Goal: Information Seeking & Learning: Understand process/instructions

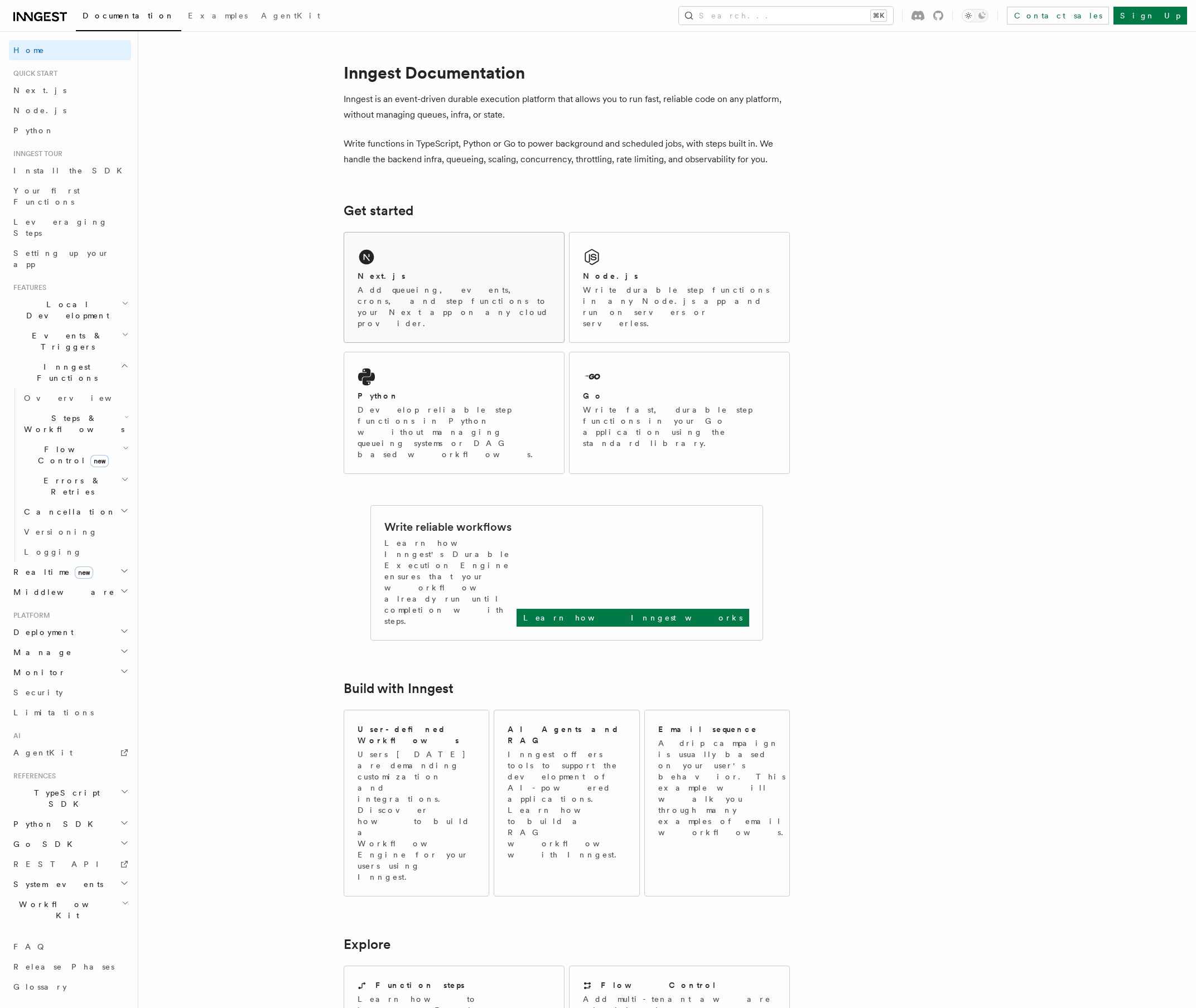
click at [405, 267] on div "Next.js Add queueing, events, crons, and step functions to your Next app on any…" at bounding box center [454, 288] width 220 height 110
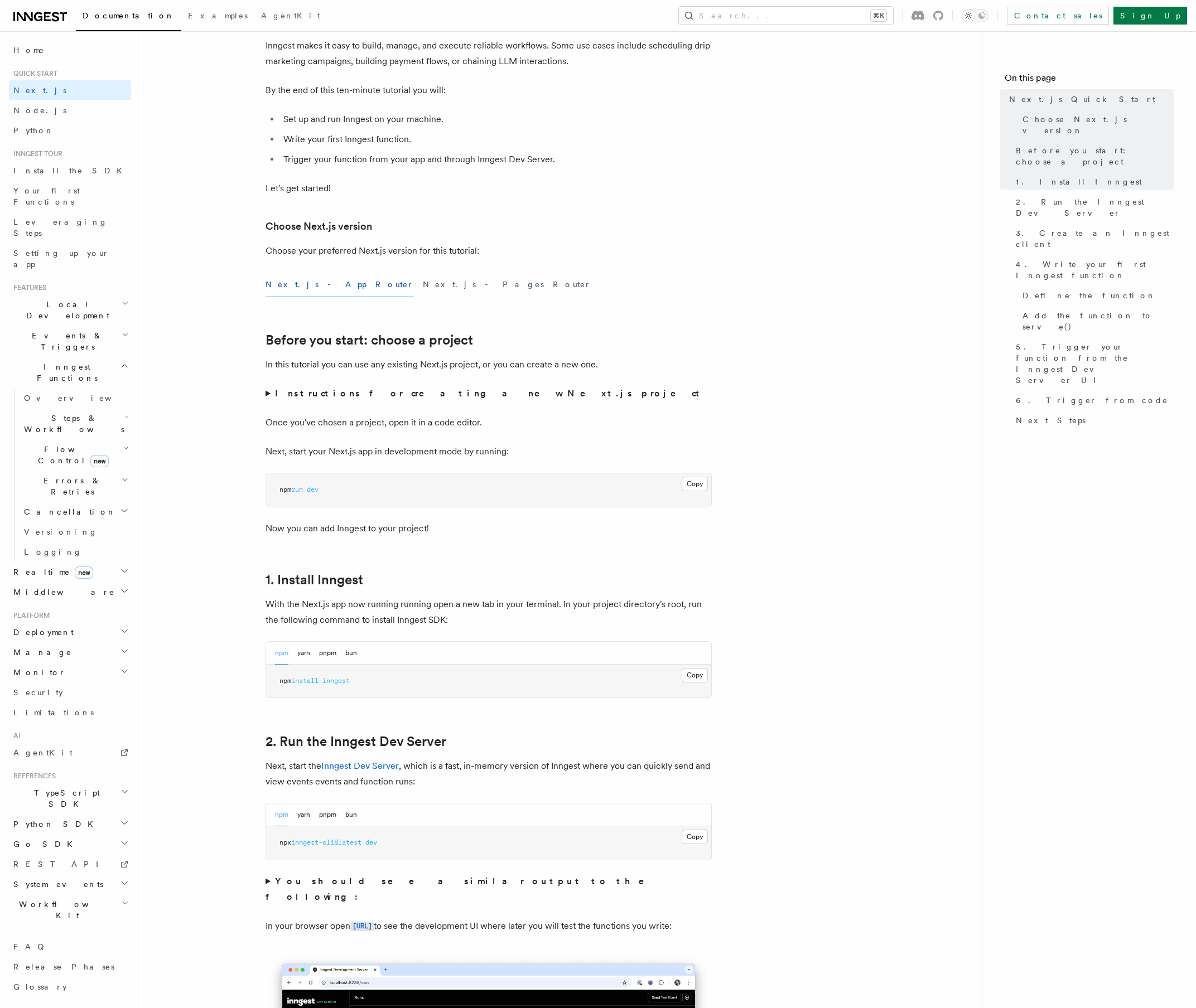
scroll to position [96, 0]
click at [347, 646] on button "bun" at bounding box center [350, 651] width 12 height 23
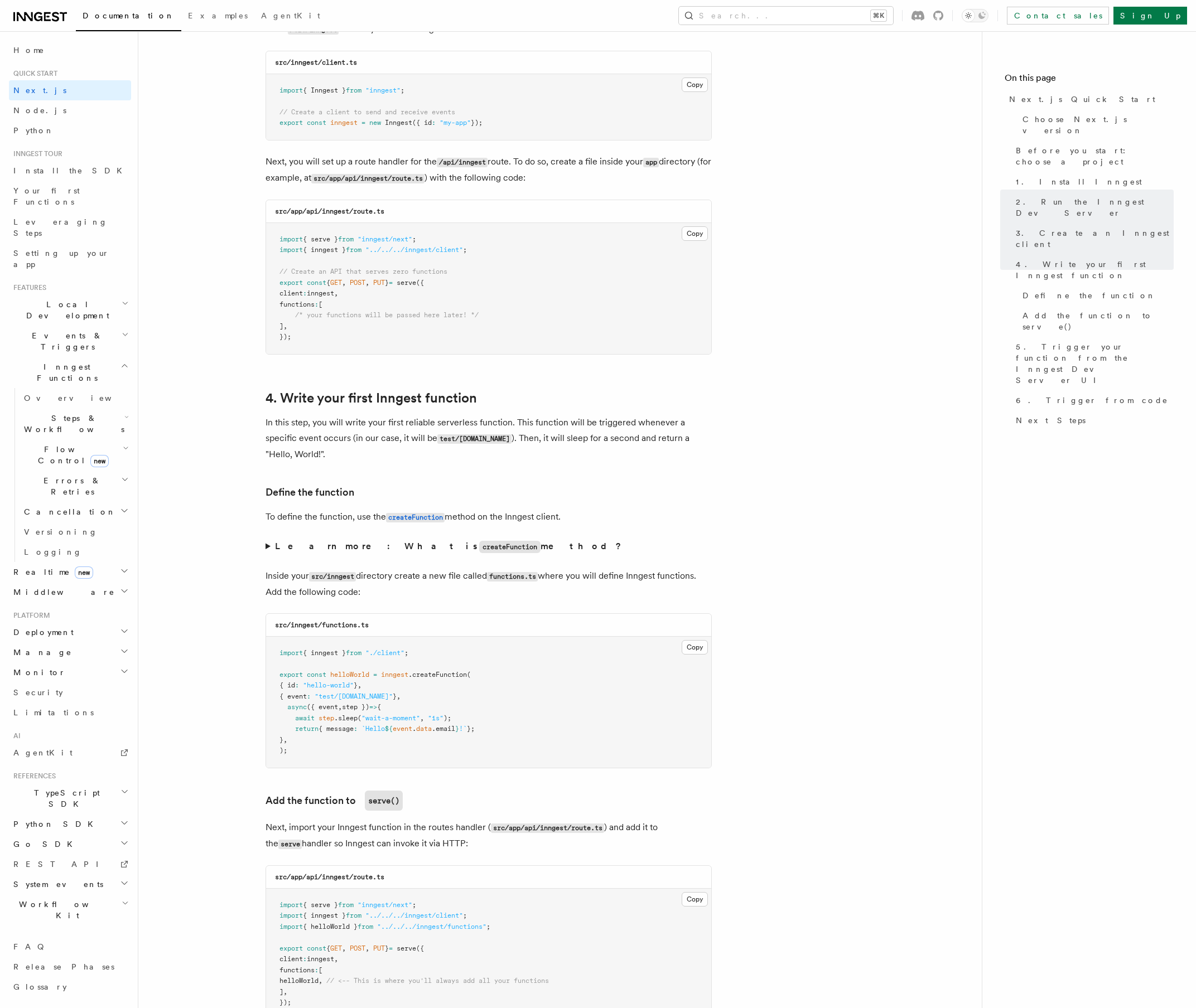
scroll to position [1478, 0]
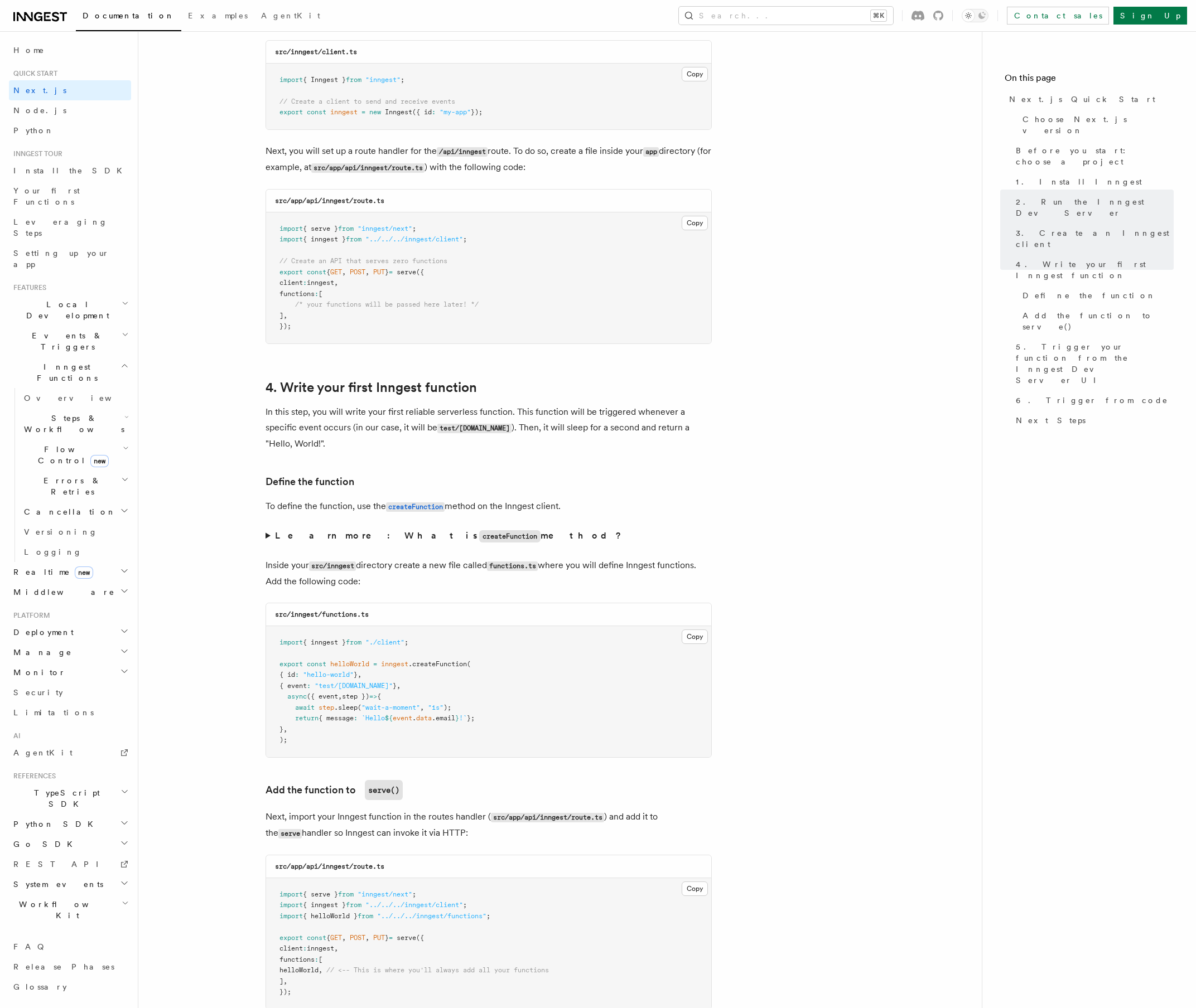
click at [297, 537] on strong "Learn more: What is createFunction method?" at bounding box center [449, 536] width 349 height 11
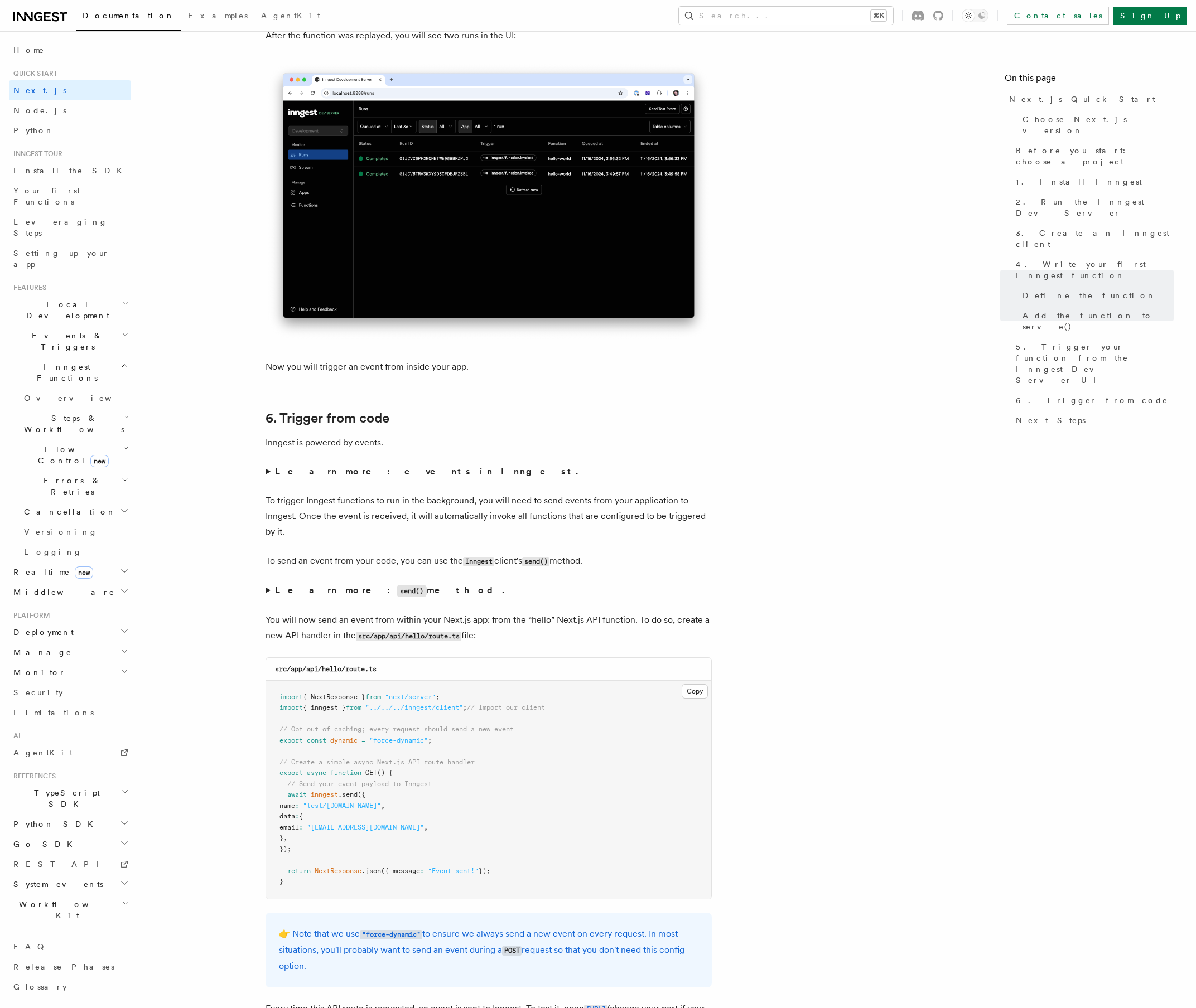
scroll to position [5471, 0]
click at [270, 466] on summary "Learn more: events in Inngest." at bounding box center [488, 471] width 446 height 15
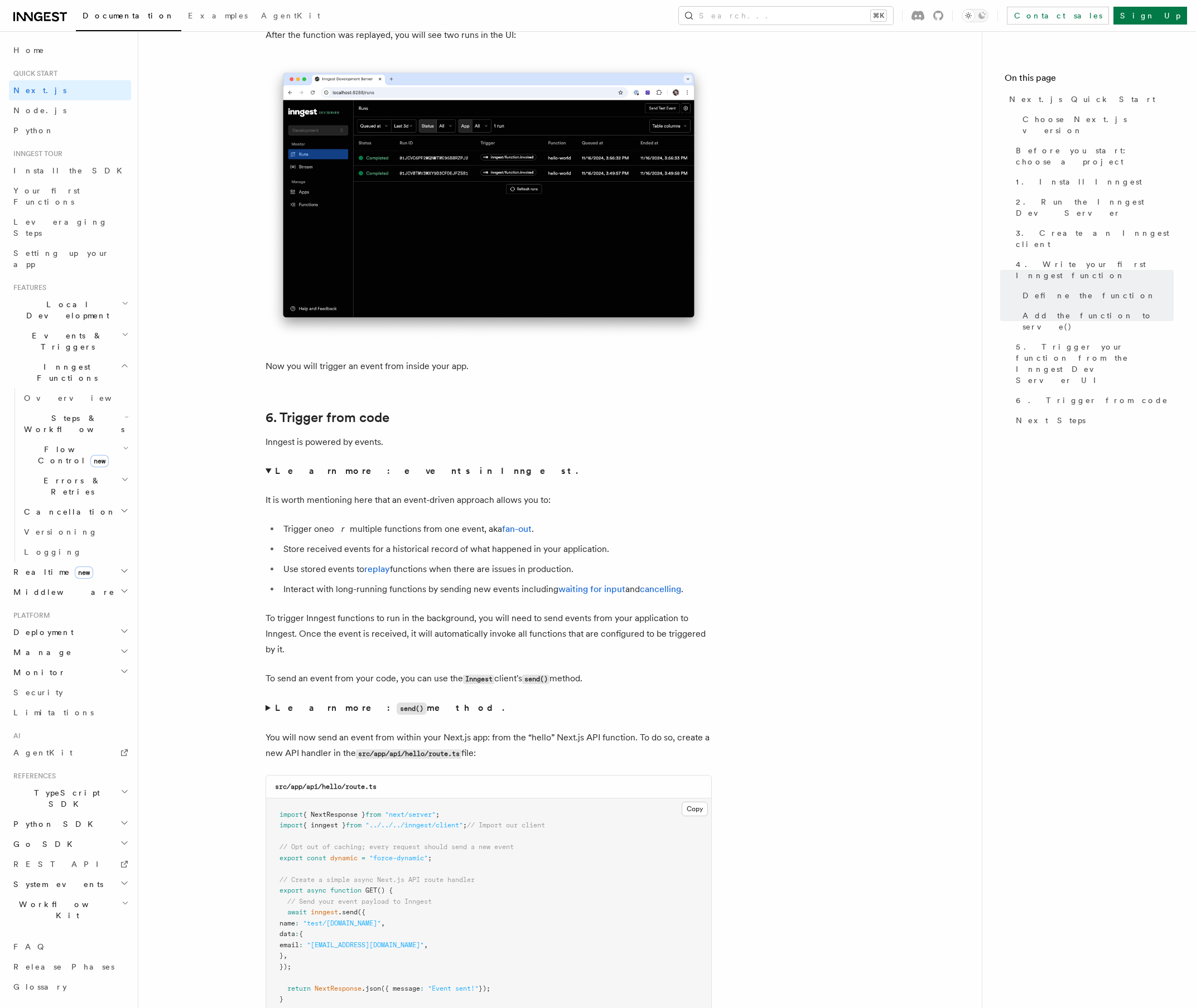
click at [278, 466] on strong "Learn more: events in Inngest." at bounding box center [427, 471] width 305 height 11
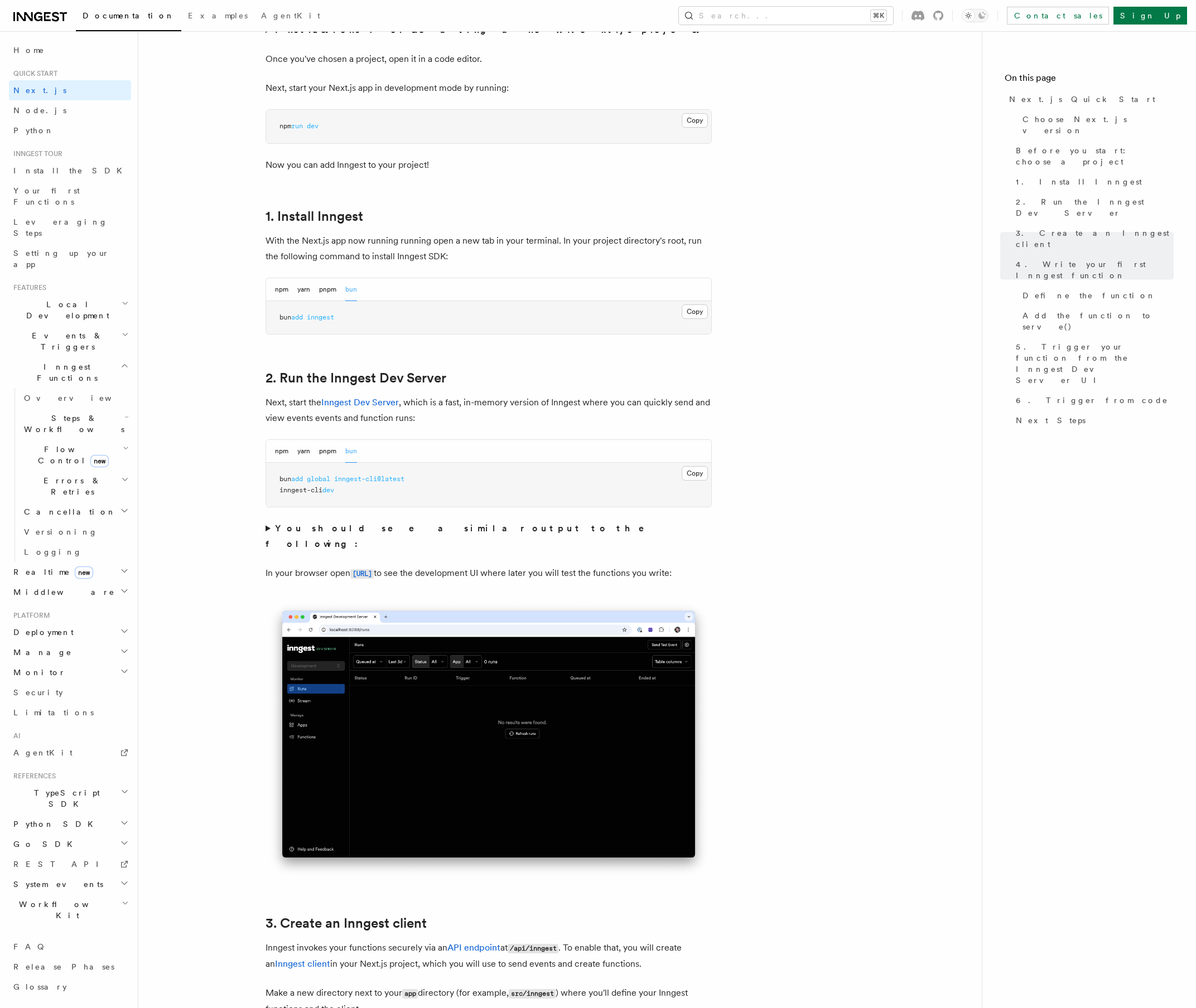
scroll to position [0, 0]
